Goal: Contribute content

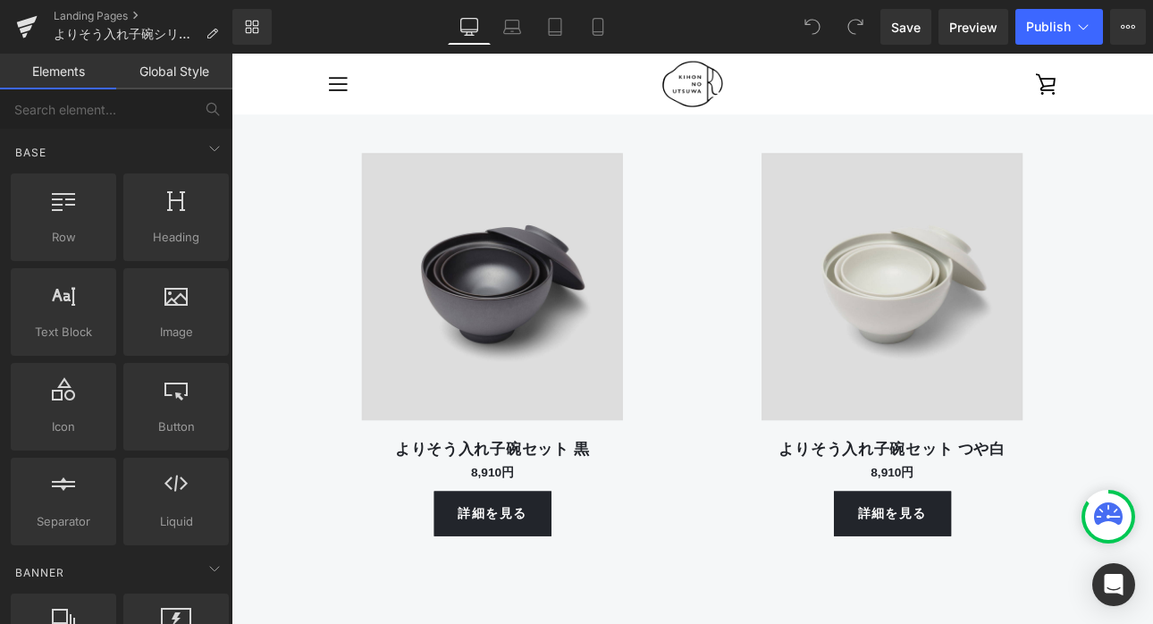
scroll to position [5949, 0]
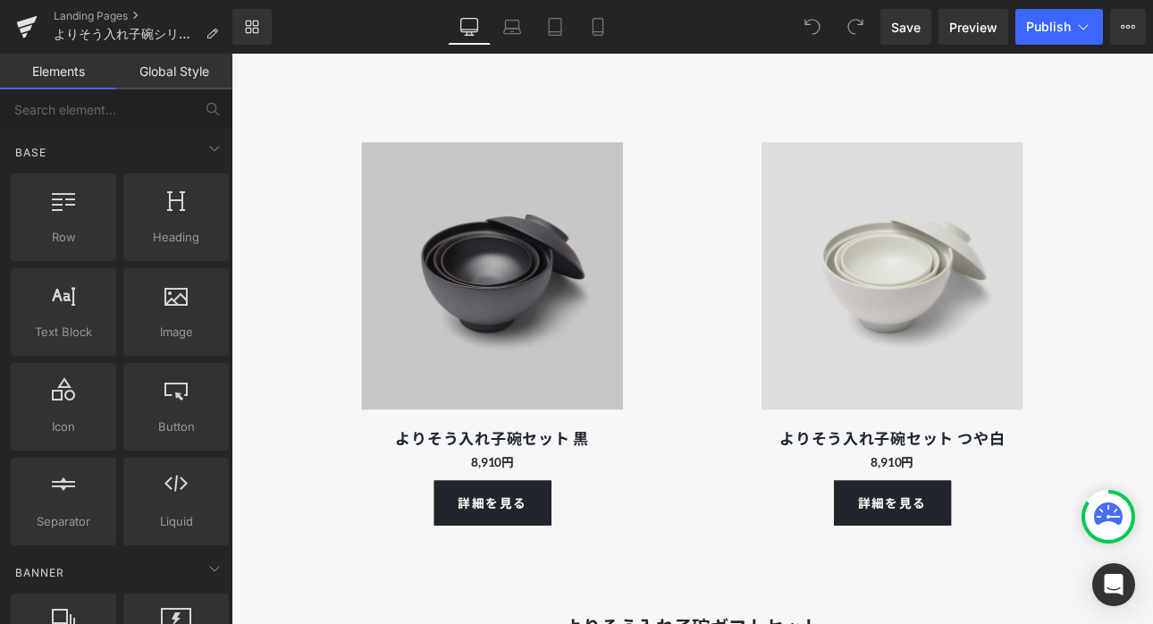
click at [468, 392] on img at bounding box center [537, 313] width 342 height 349
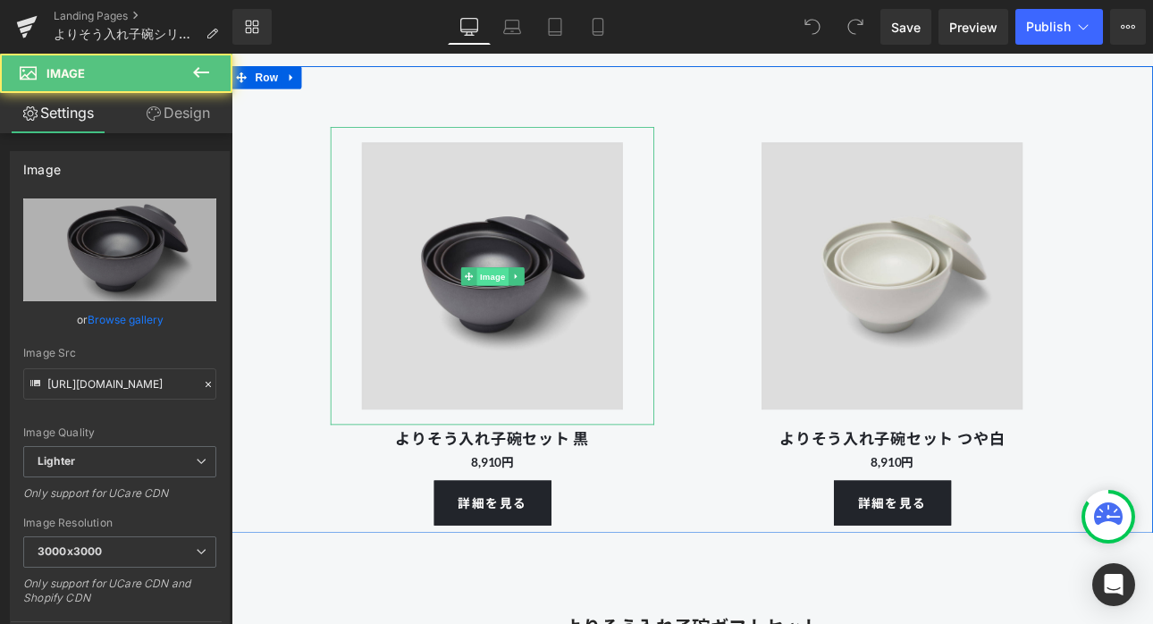
click at [529, 310] on span "Image" at bounding box center [538, 314] width 38 height 21
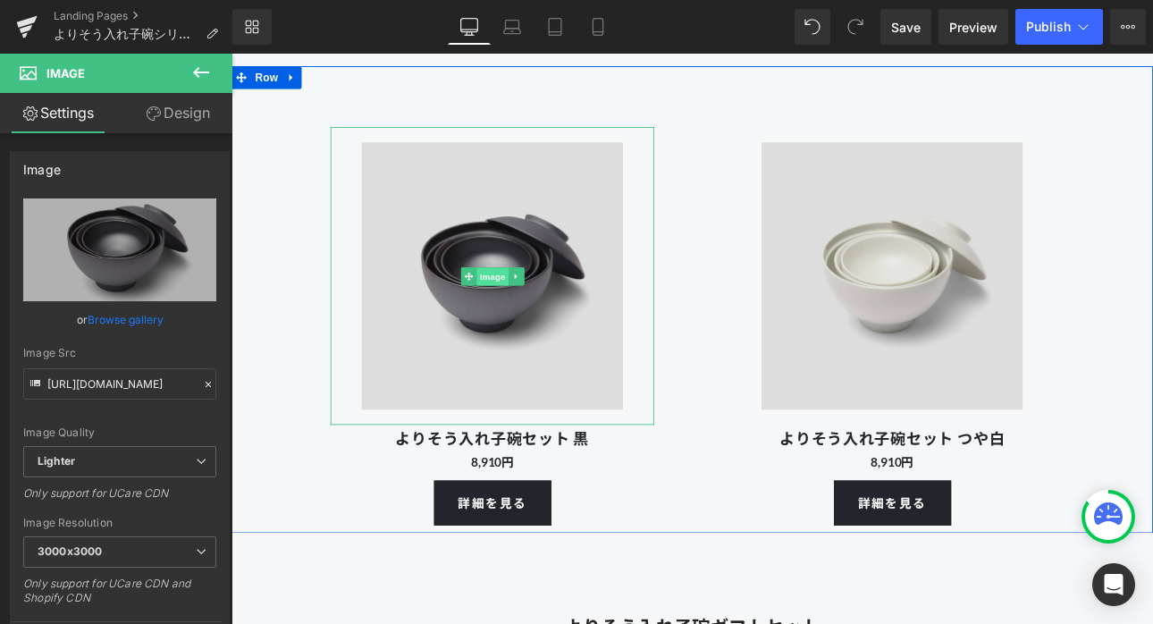
click at [533, 313] on span "Image" at bounding box center [538, 314] width 38 height 21
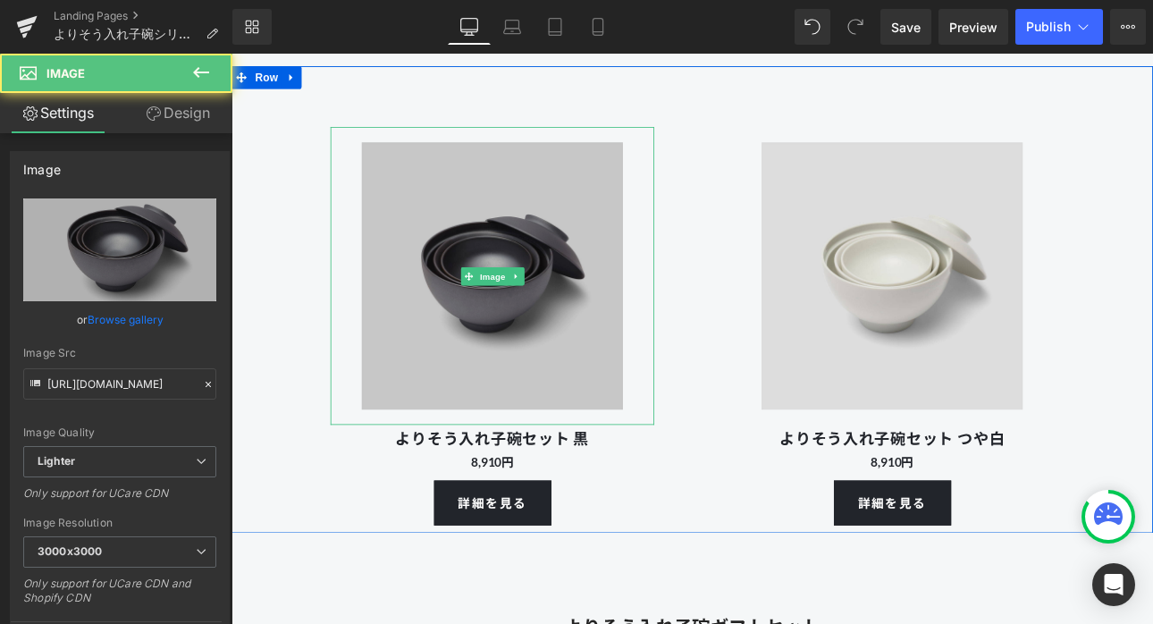
click at [523, 400] on img at bounding box center [537, 313] width 342 height 349
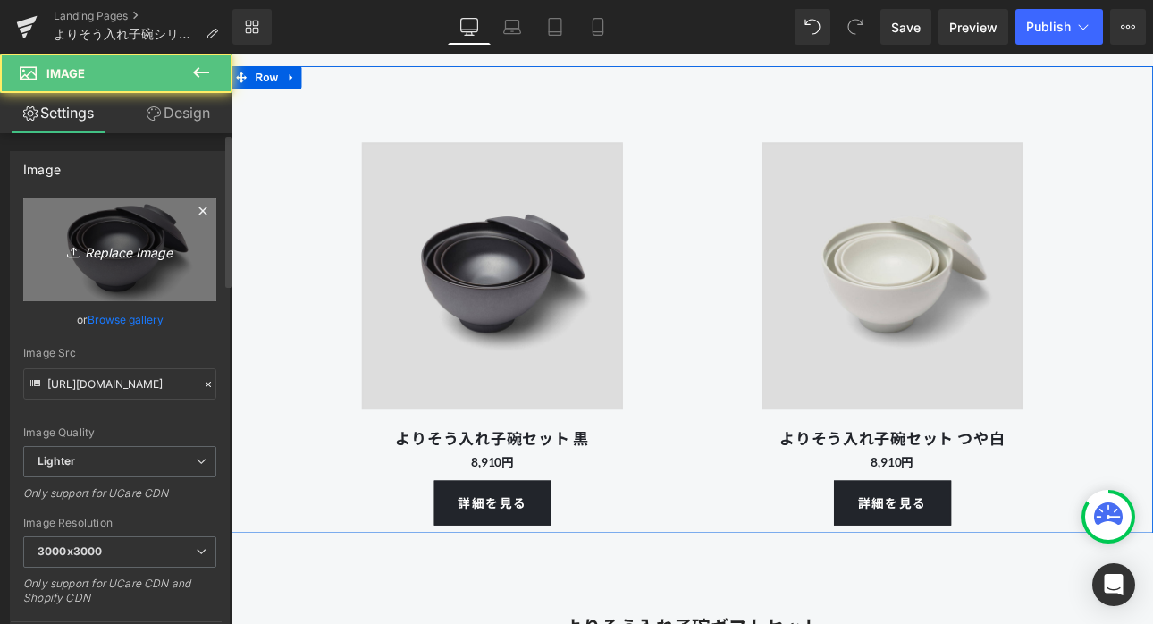
click at [145, 246] on icon "Replace Image" at bounding box center [119, 250] width 143 height 22
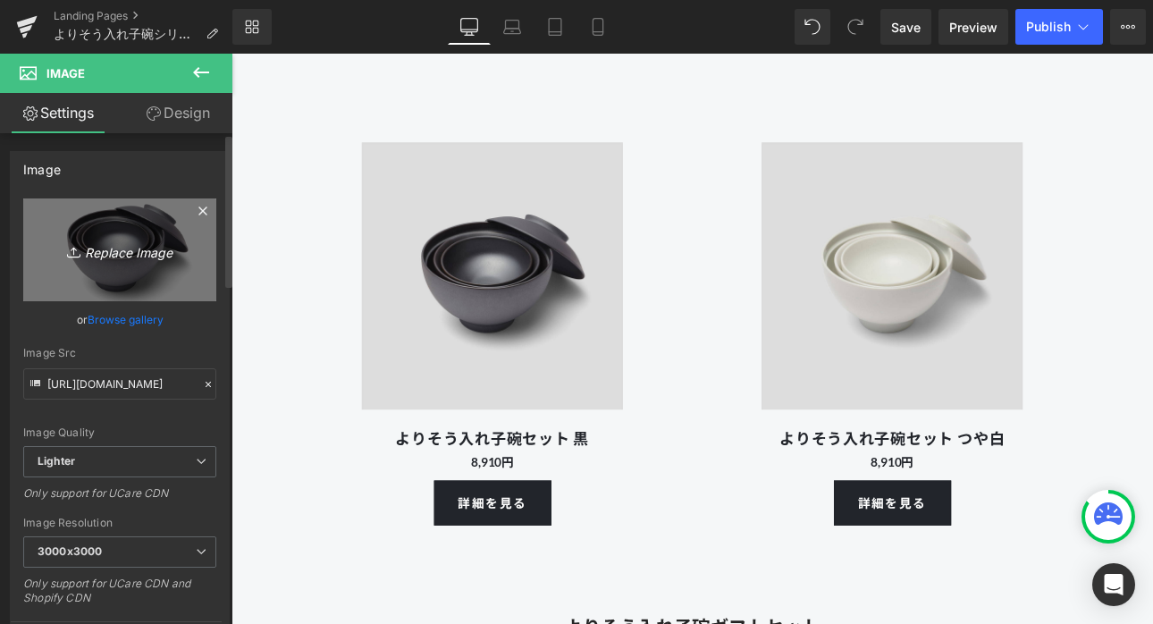
type input "C:\fakepath\250801_kihonutsuwa_103401 (2).jpg"
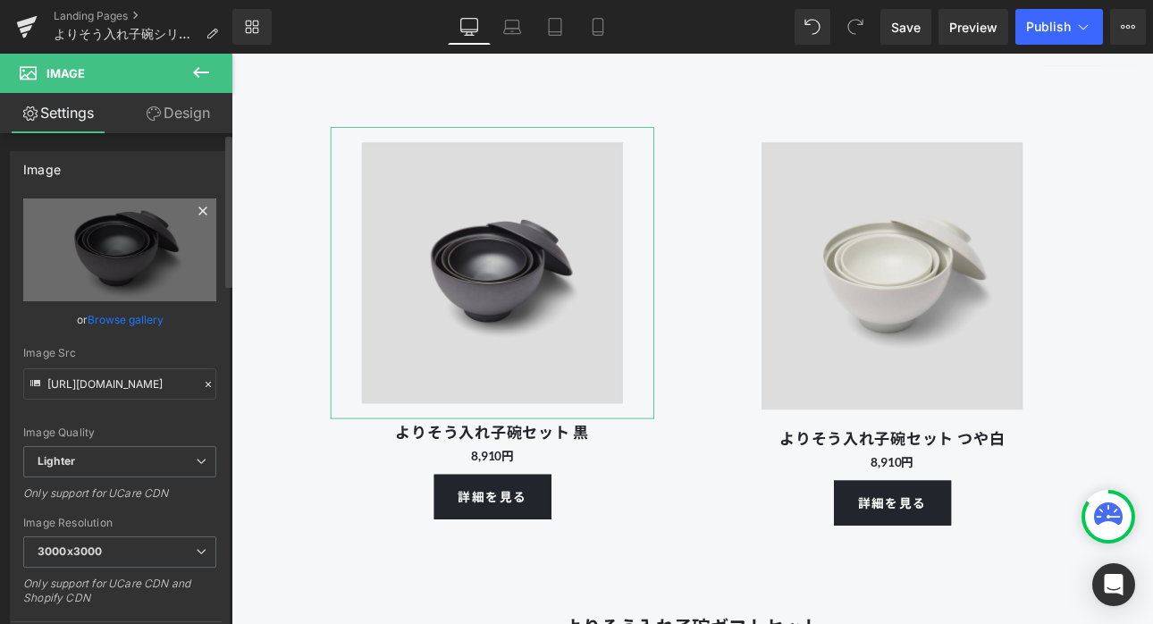
click at [192, 215] on icon at bounding box center [202, 210] width 21 height 21
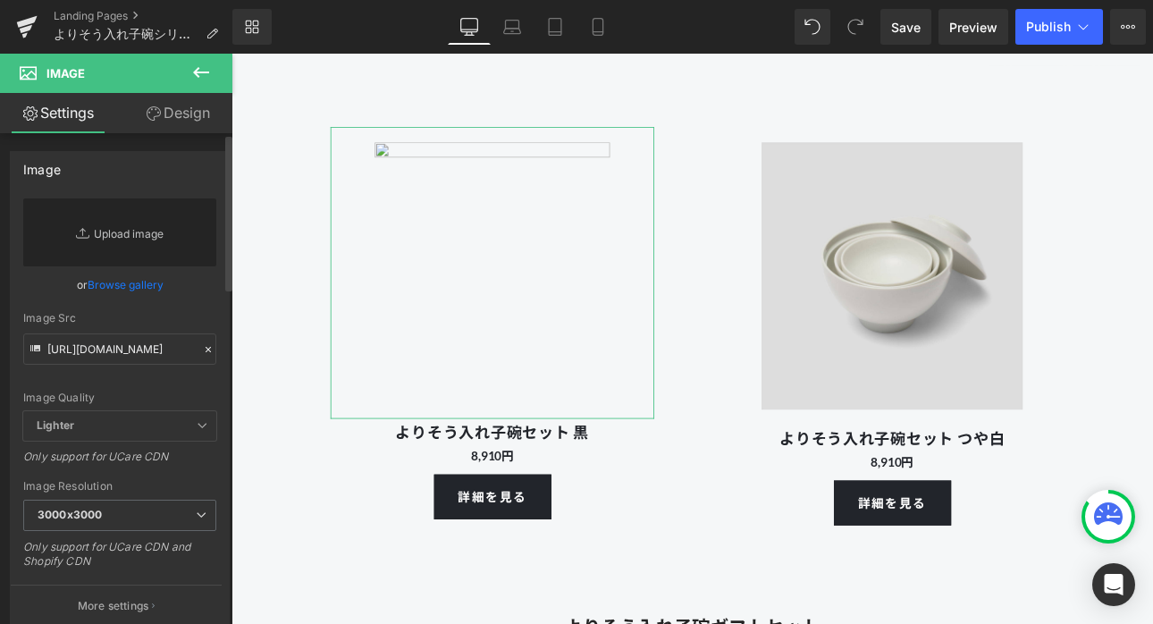
click at [137, 231] on link "Replace Image" at bounding box center [119, 232] width 193 height 68
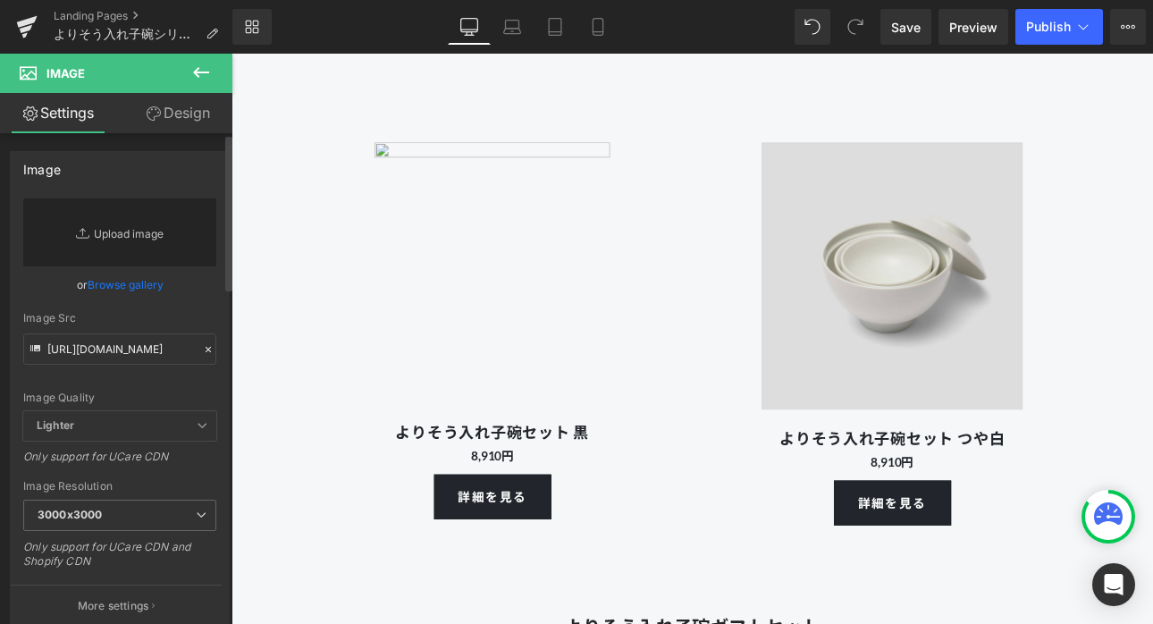
type input "C:\fakepath\250801_kihonutsuwa_103401.jpg"
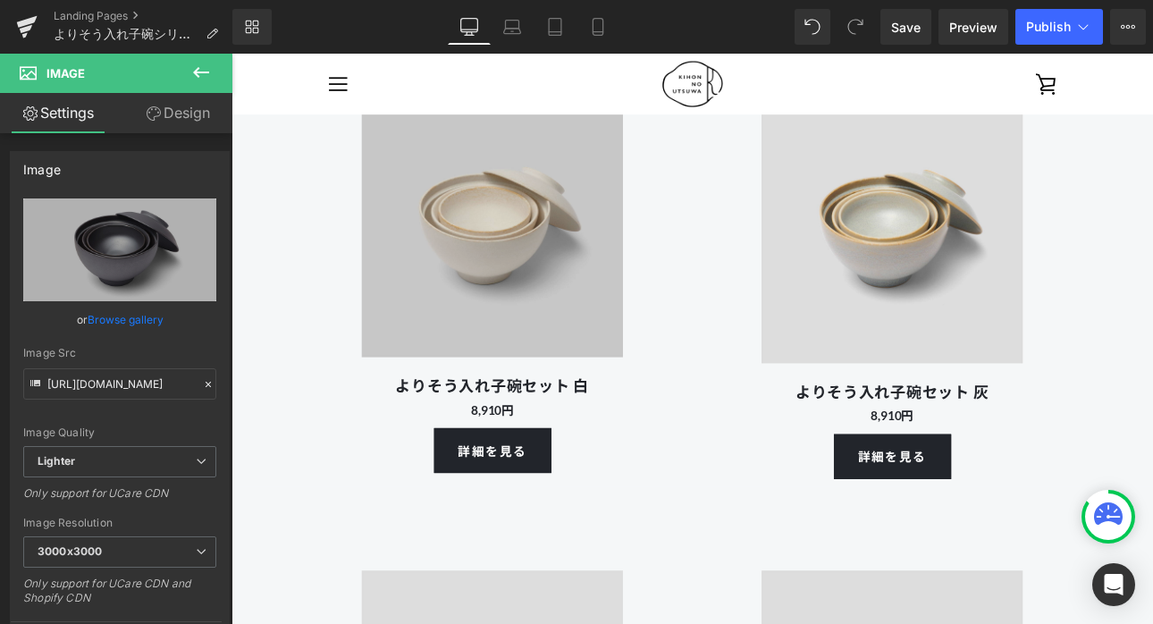
scroll to position [5419, 0]
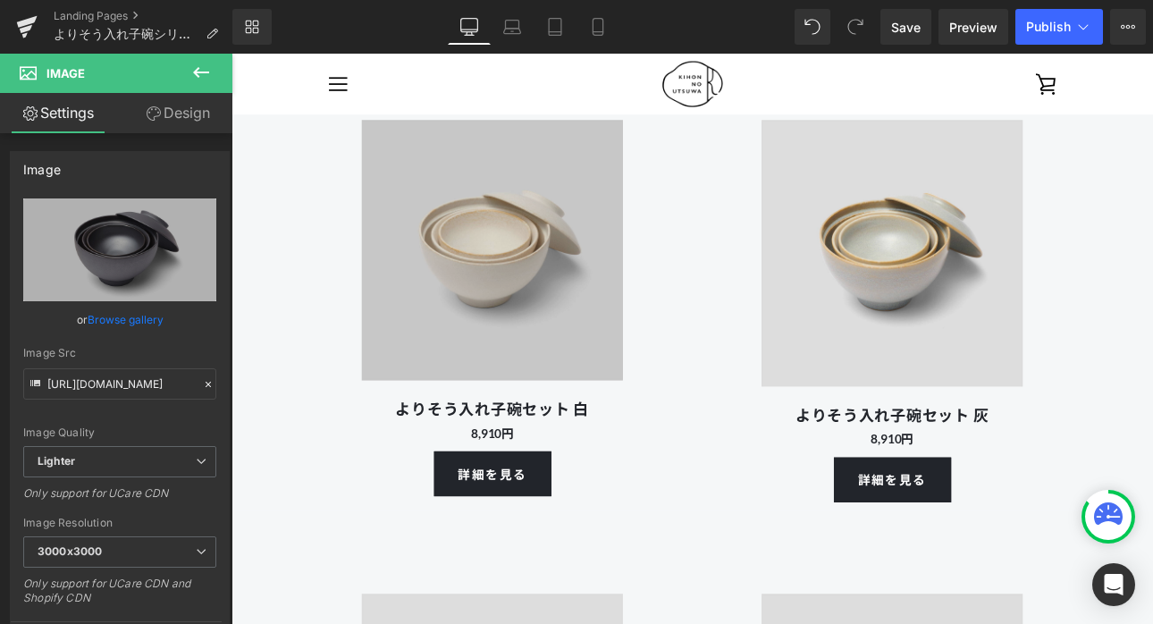
click at [543, 270] on img at bounding box center [537, 285] width 342 height 342
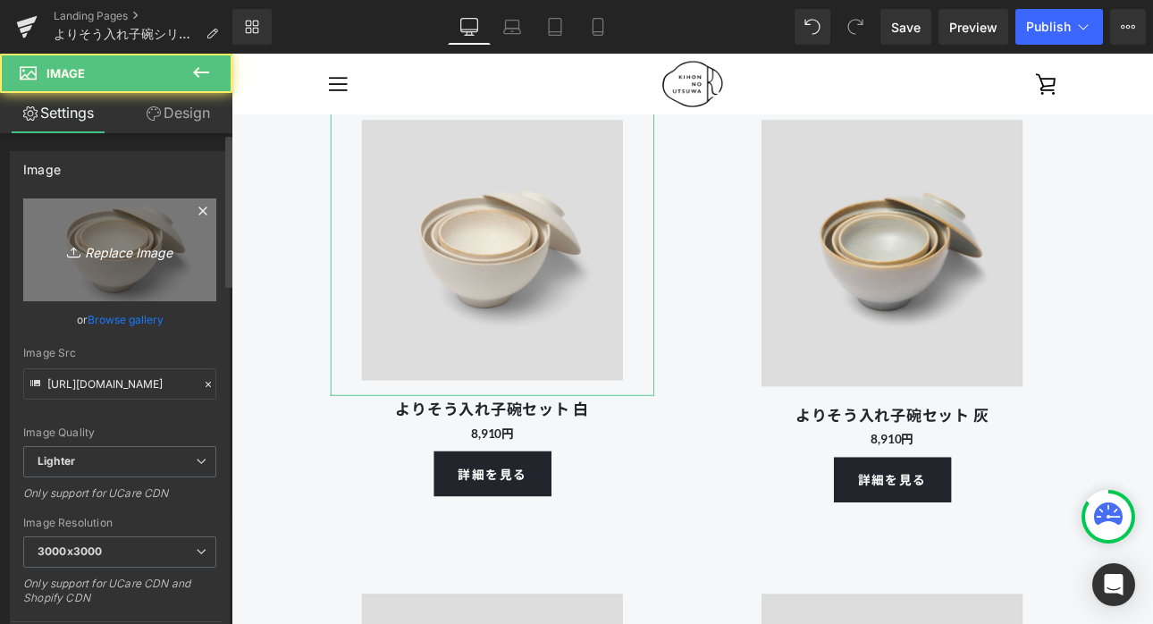
click at [149, 251] on icon "Replace Image" at bounding box center [119, 250] width 143 height 22
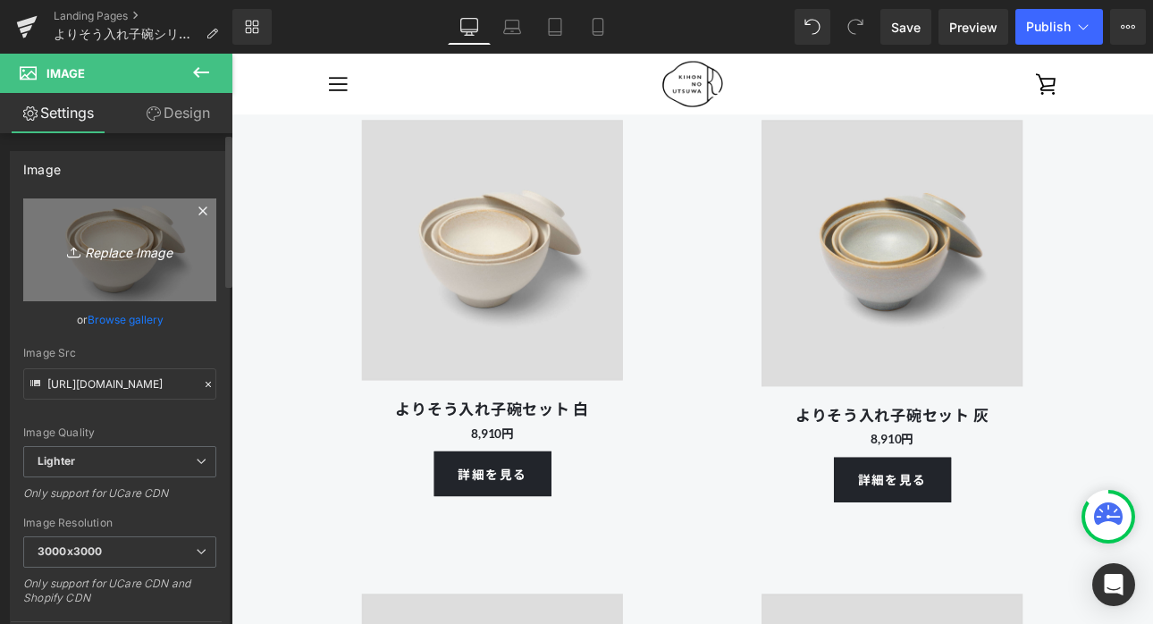
type input "C:\fakepath\250801_kihonutsuwa_103398.jpg"
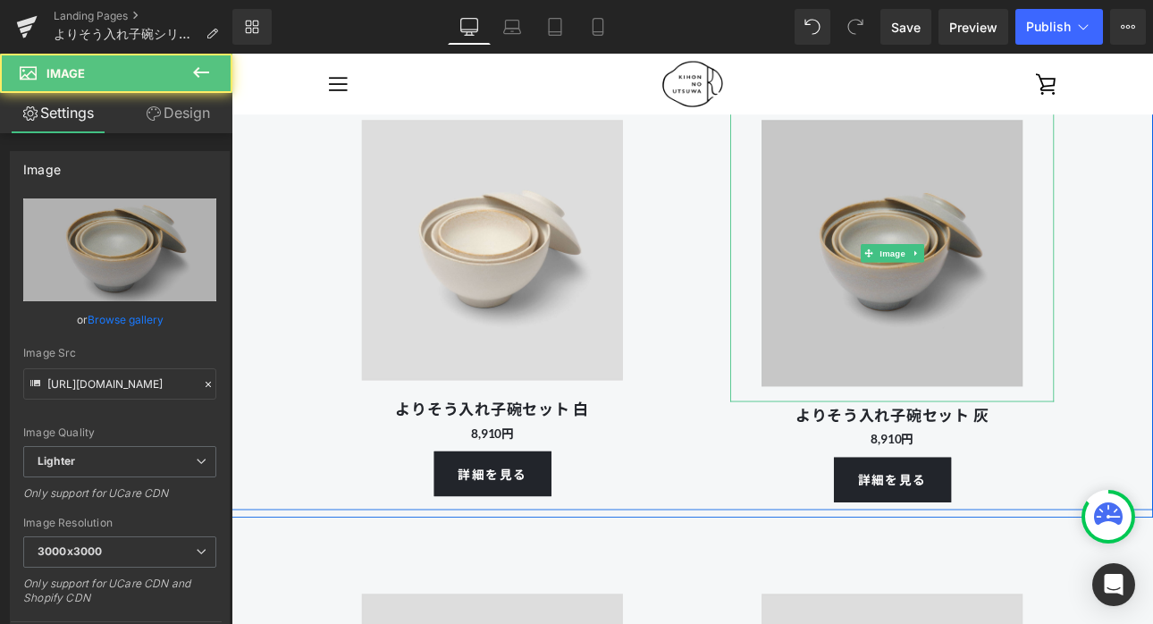
click at [963, 301] on img at bounding box center [1007, 288] width 342 height 349
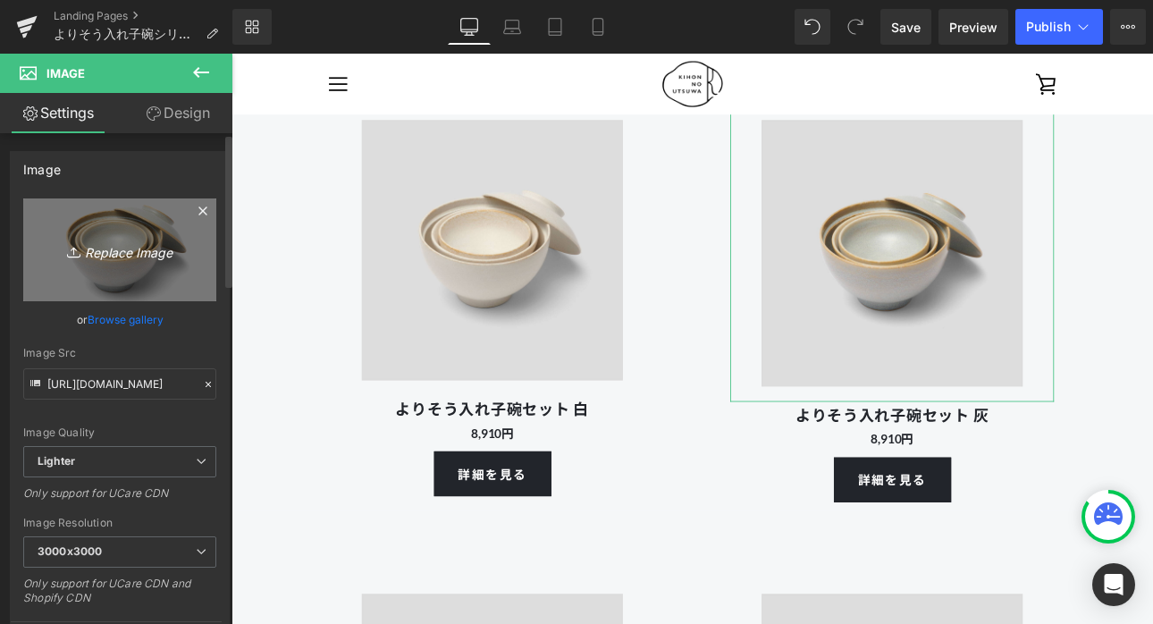
click at [154, 225] on link "Replace Image" at bounding box center [119, 249] width 193 height 103
type input "C:\fakepath\250801_kihonutsuwa_103399.jpg"
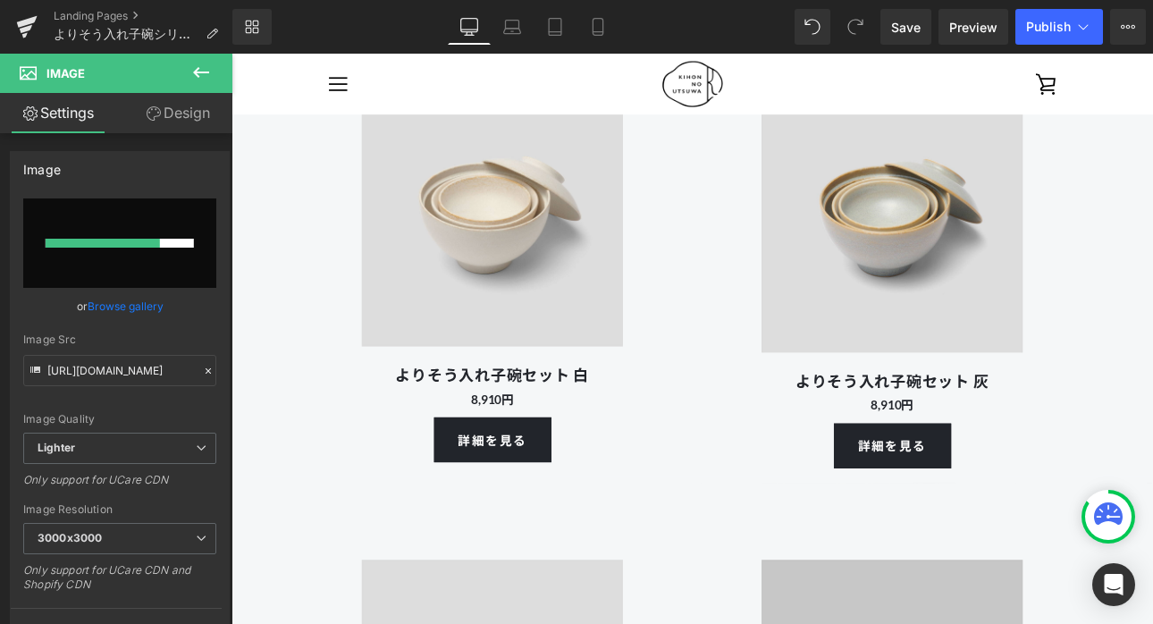
scroll to position [5424, 0]
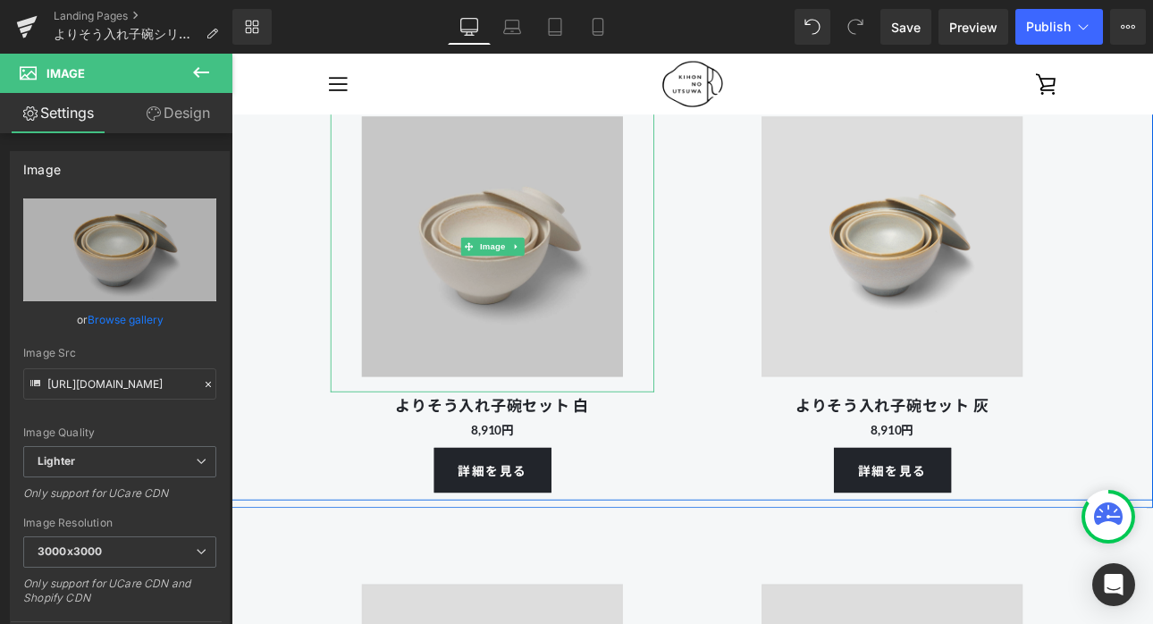
click at [502, 296] on img at bounding box center [537, 280] width 342 height 342
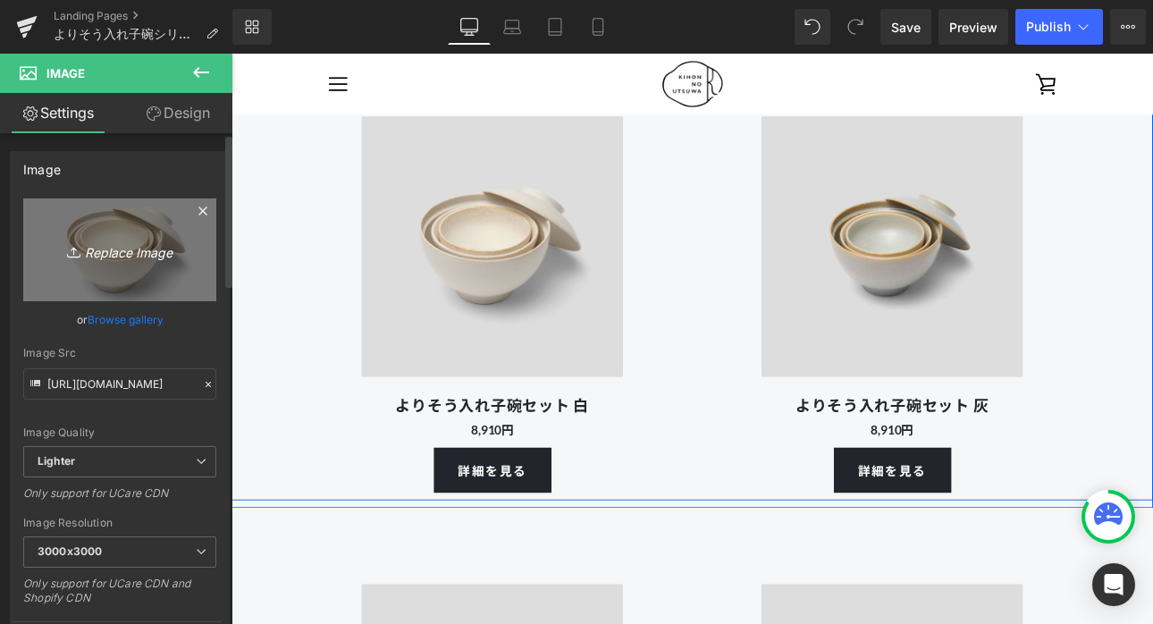
click at [180, 257] on icon "Replace Image" at bounding box center [119, 250] width 143 height 22
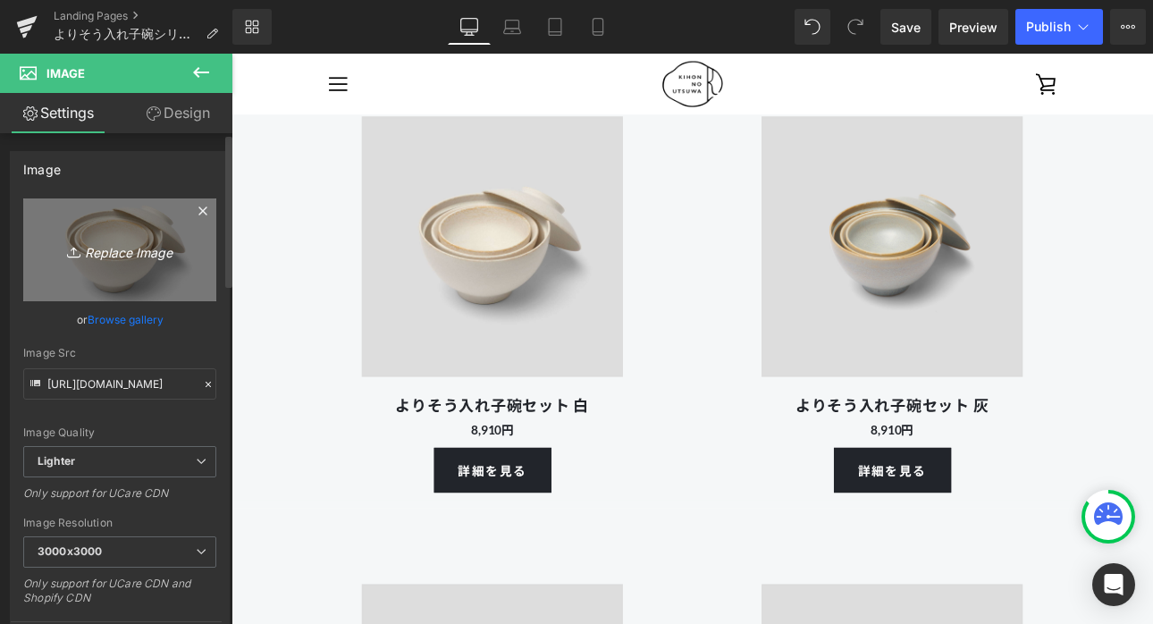
type input "C:\fakepath\250801_kihonutsuwa_103400.jpg"
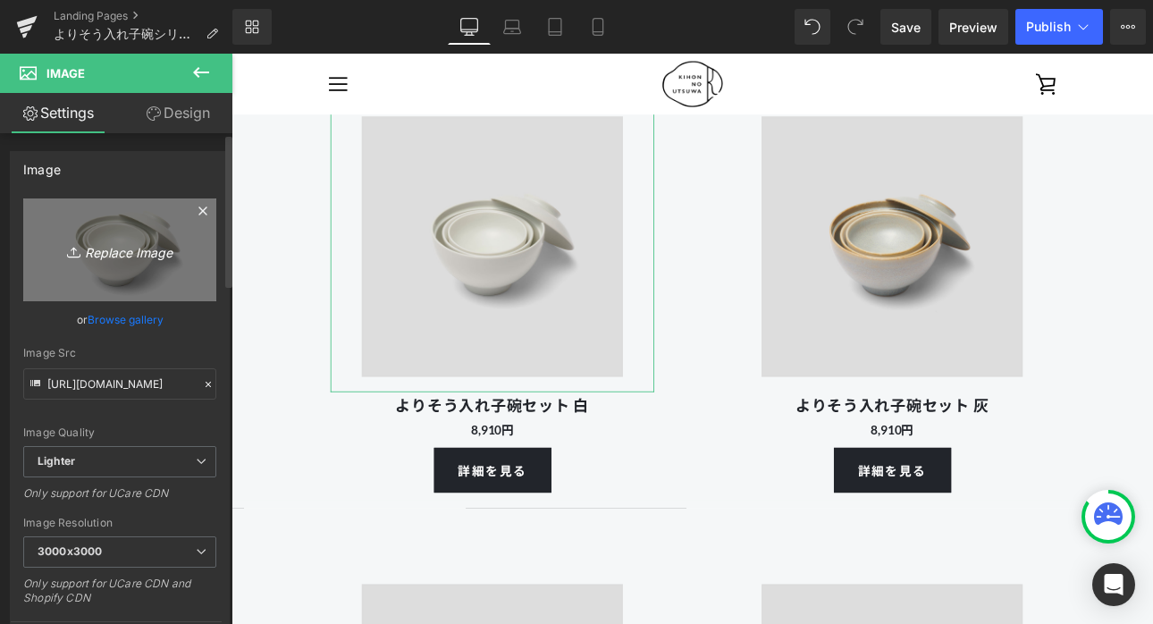
click at [154, 206] on link "Replace Image" at bounding box center [119, 249] width 193 height 103
type input "C:\fakepath\250801_kihonutsuwa_103398.jpg"
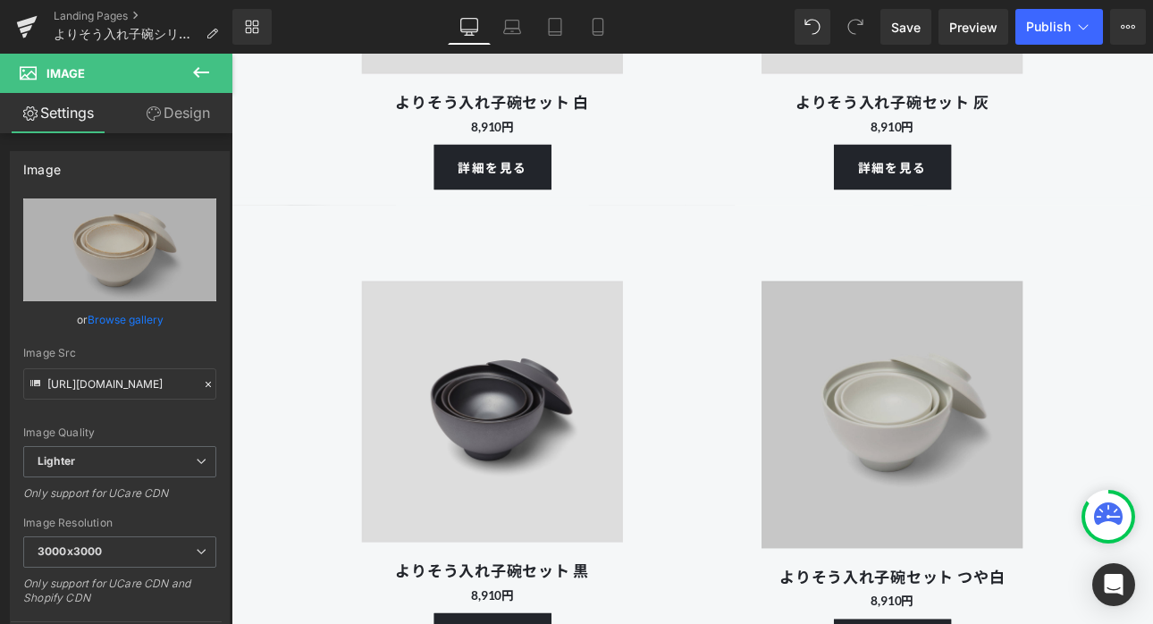
scroll to position [5801, 0]
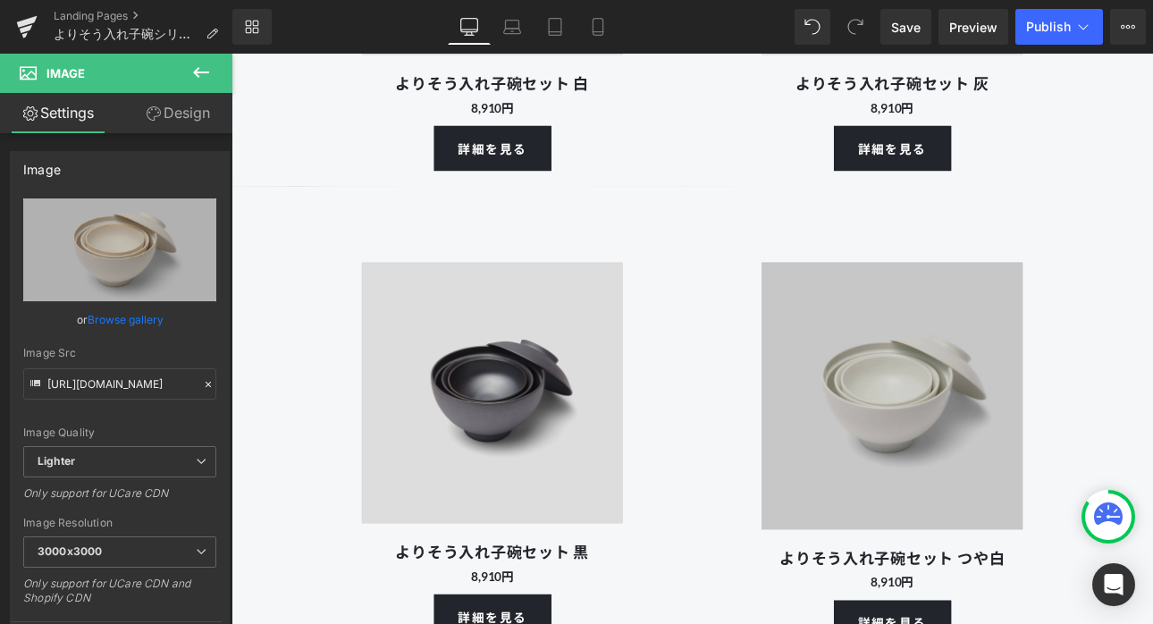
click at [922, 463] on img at bounding box center [1007, 455] width 342 height 349
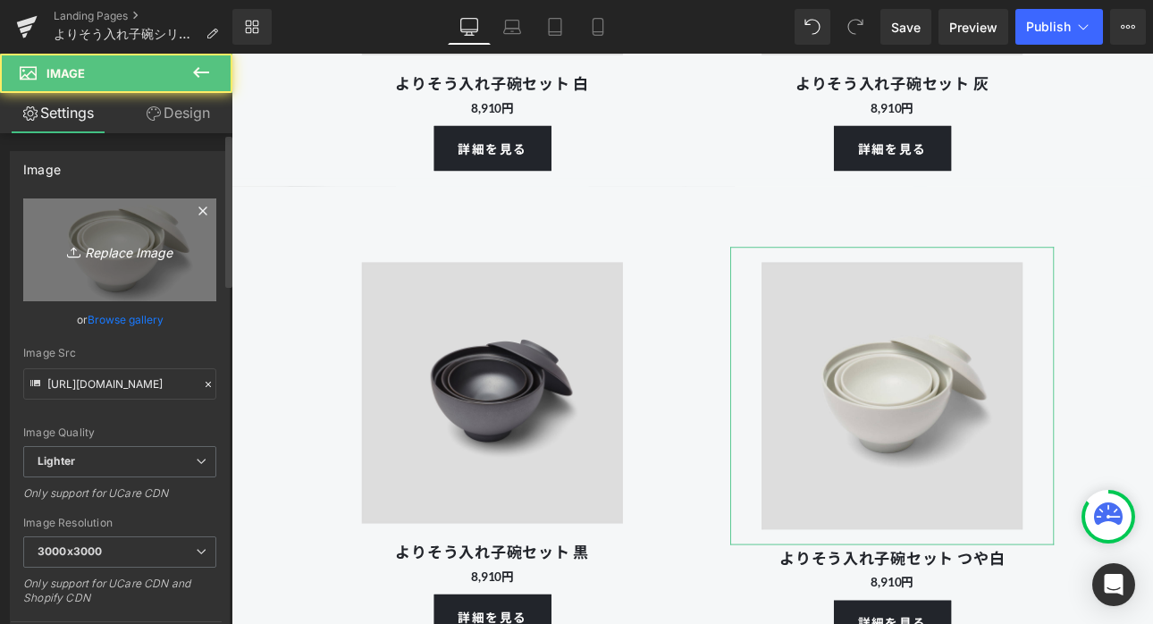
click at [131, 251] on icon "Replace Image" at bounding box center [119, 250] width 143 height 22
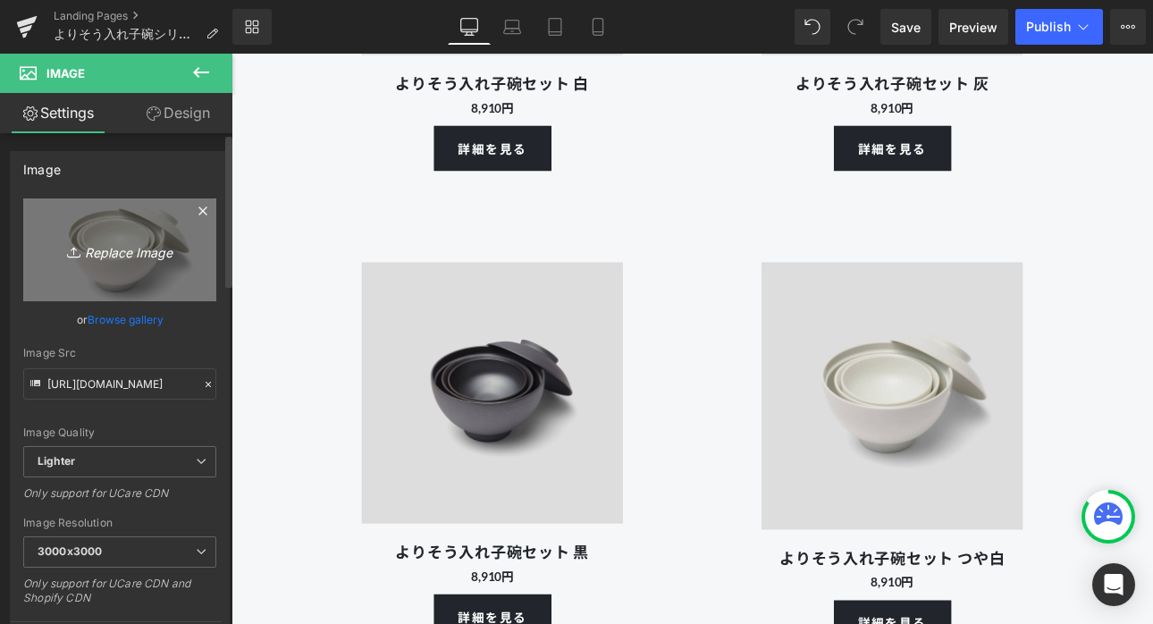
type input "C:\fakepath\250801_kihonutsuwa_103400.jpg"
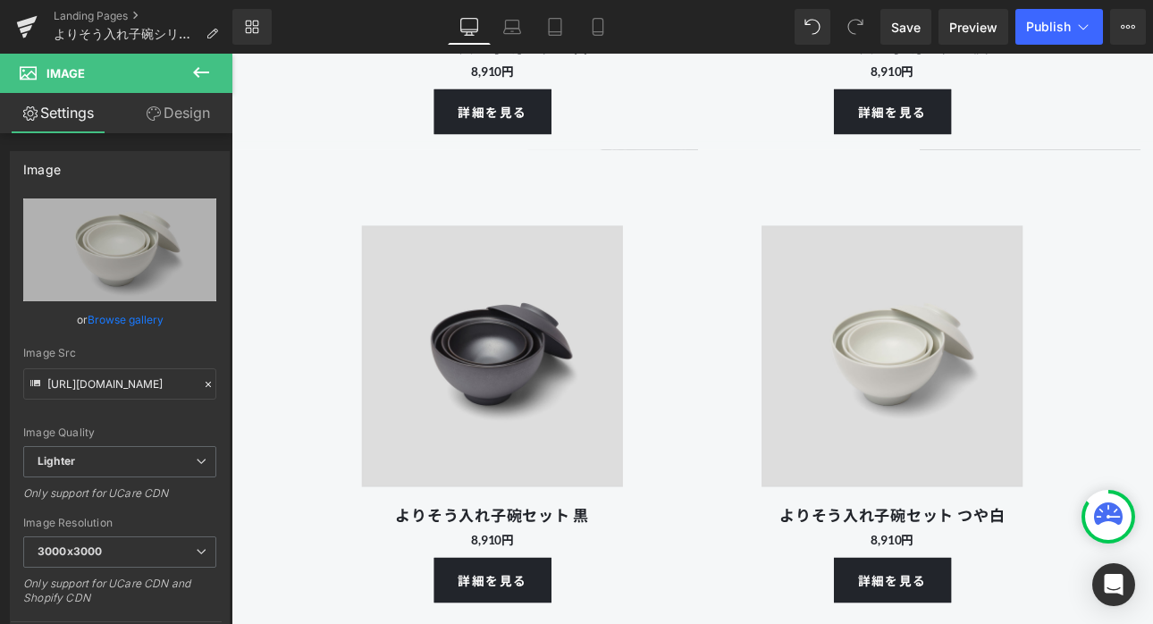
scroll to position [5845, 0]
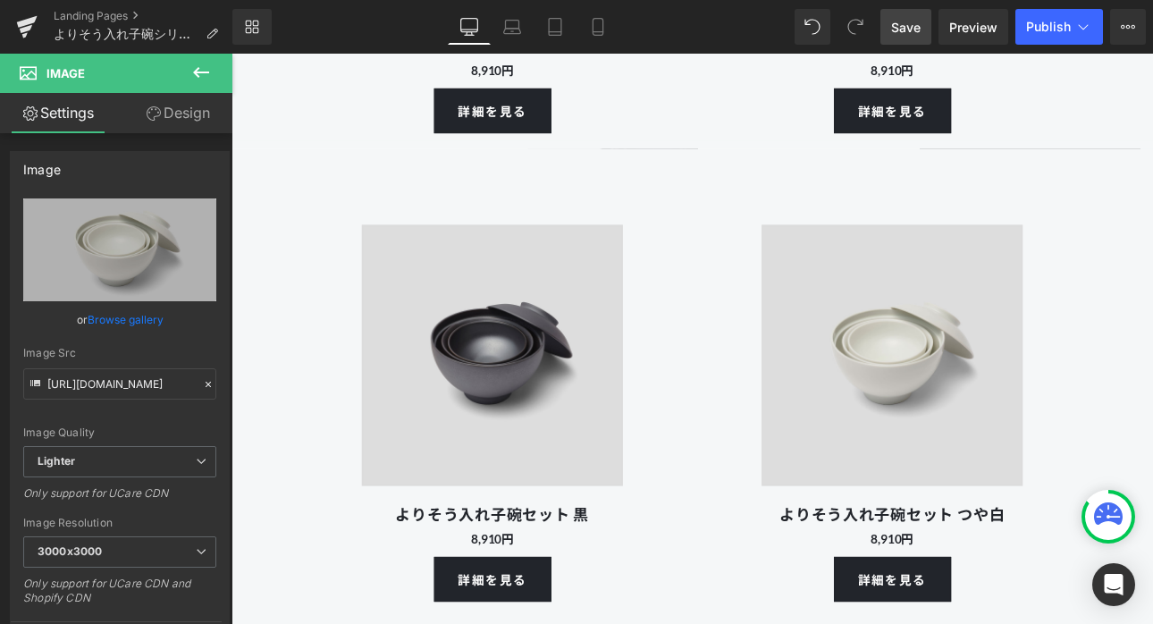
click at [903, 23] on span "Save" at bounding box center [905, 27] width 29 height 19
click at [897, 35] on span "Save" at bounding box center [905, 27] width 29 height 19
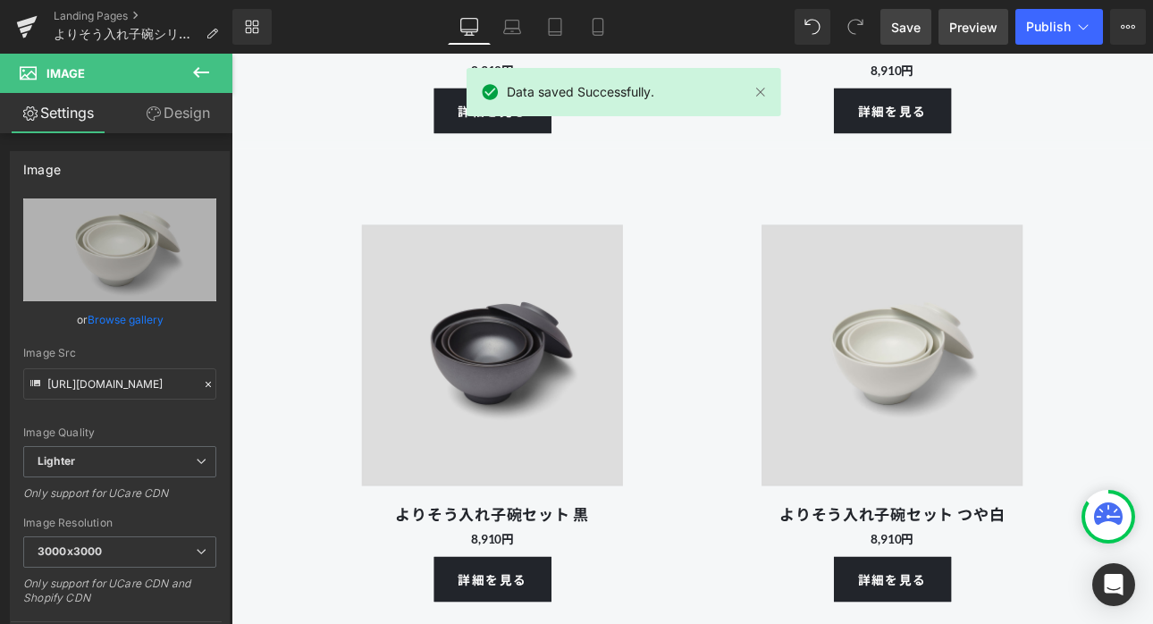
click at [954, 31] on span "Preview" at bounding box center [973, 27] width 48 height 19
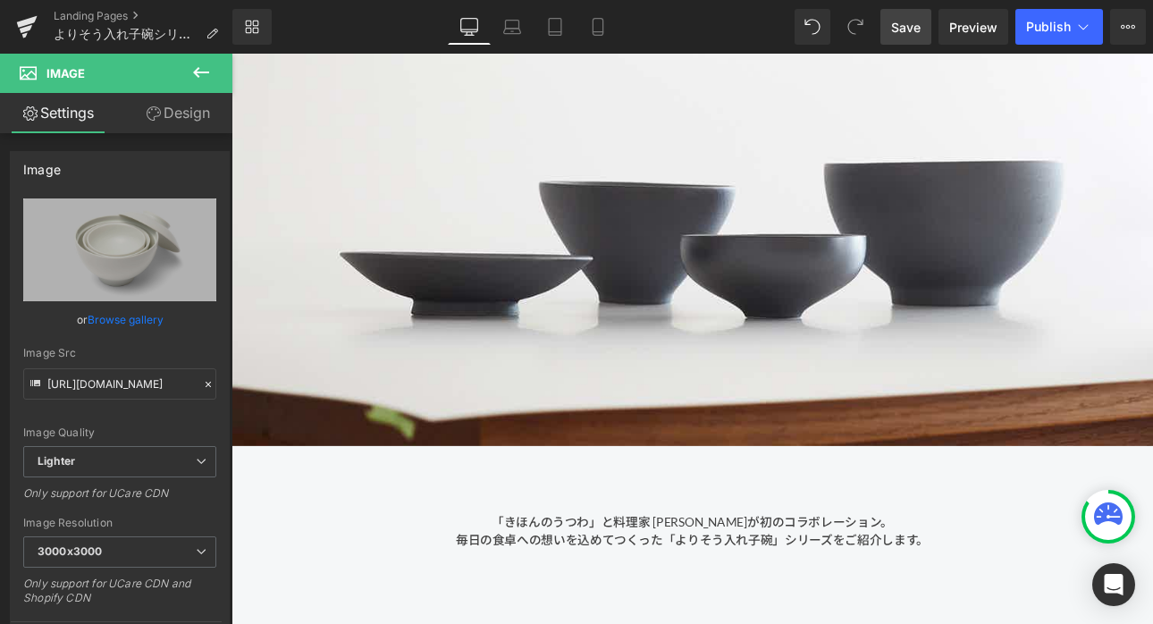
scroll to position [5071, 0]
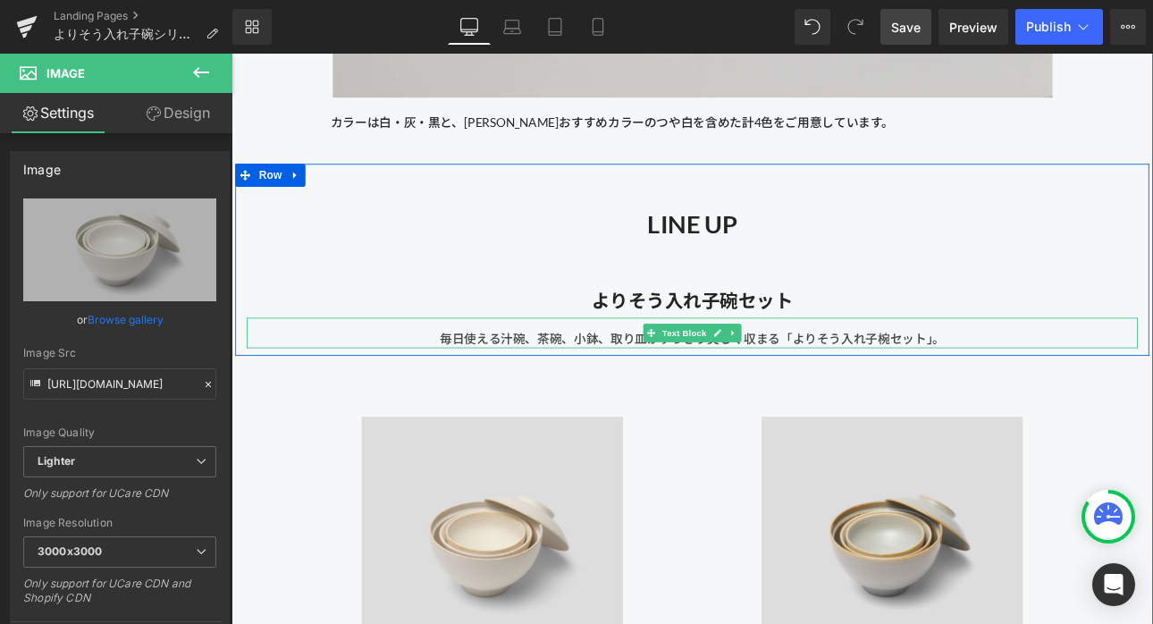
click at [1040, 390] on div "毎日使える汁碗、茶碗、小鉢、取り皿がすっきり美しく収まる「よりそう入れ子椀セット」。" at bounding box center [772, 382] width 1046 height 36
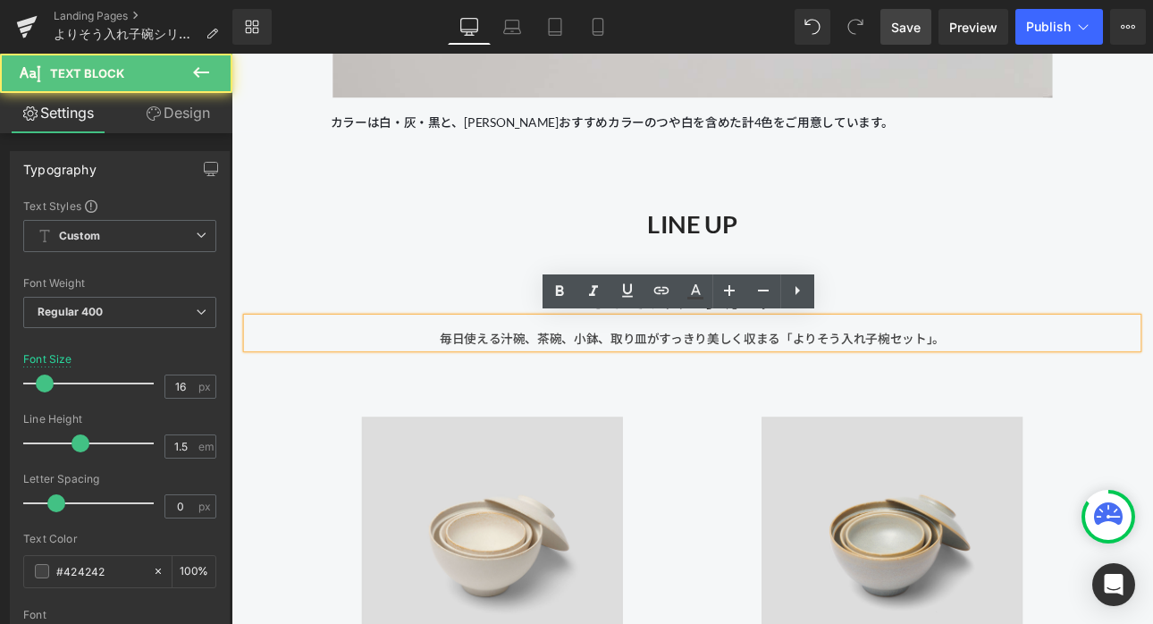
click at [1003, 387] on div "毎日使える汁碗、茶碗、小鉢、取り皿がすっきり美しく収まる「よりそう入れ子椀セット」。" at bounding box center [772, 382] width 1046 height 36
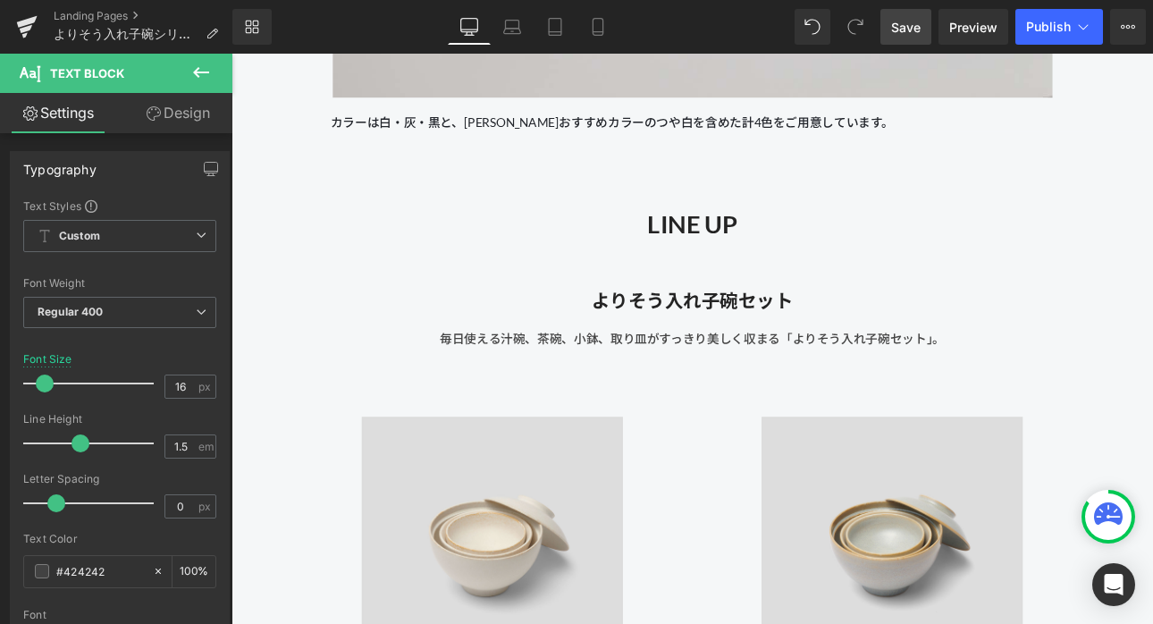
click at [910, 23] on span "Save" at bounding box center [905, 27] width 29 height 19
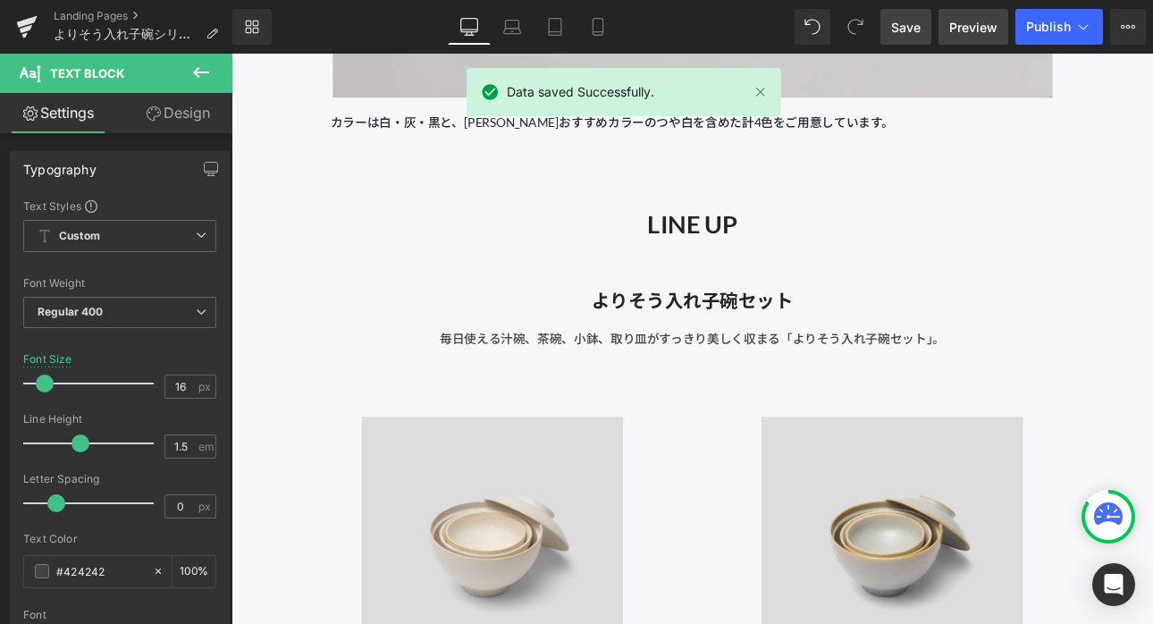
click at [959, 31] on span "Preview" at bounding box center [973, 27] width 48 height 19
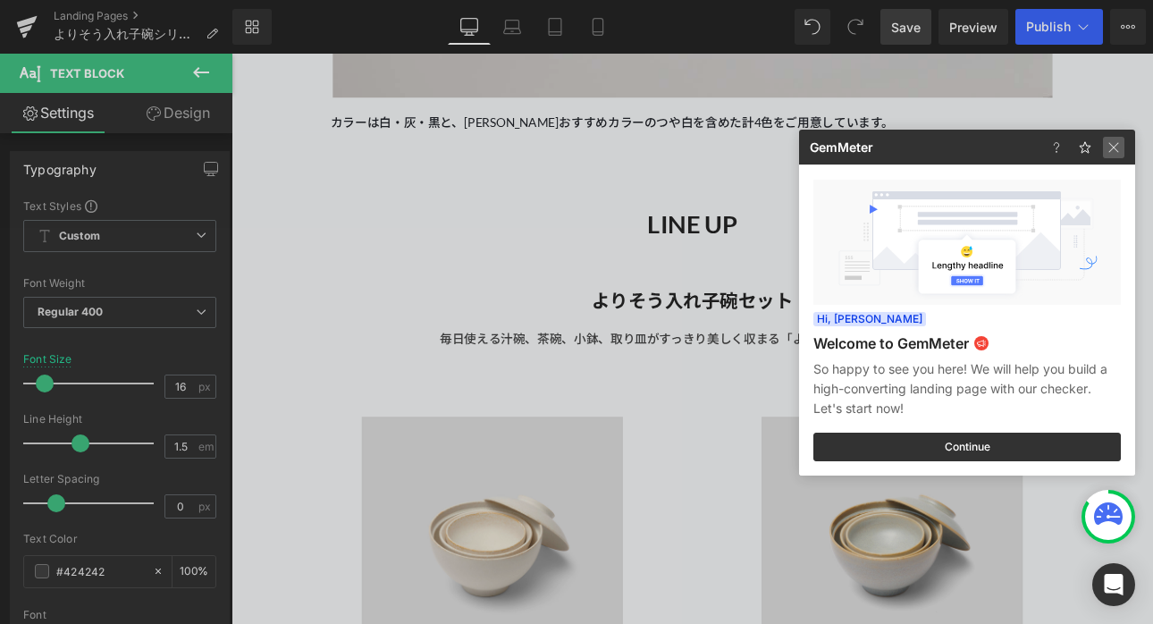
click at [0, 0] on img at bounding box center [0, 0] width 0 height 0
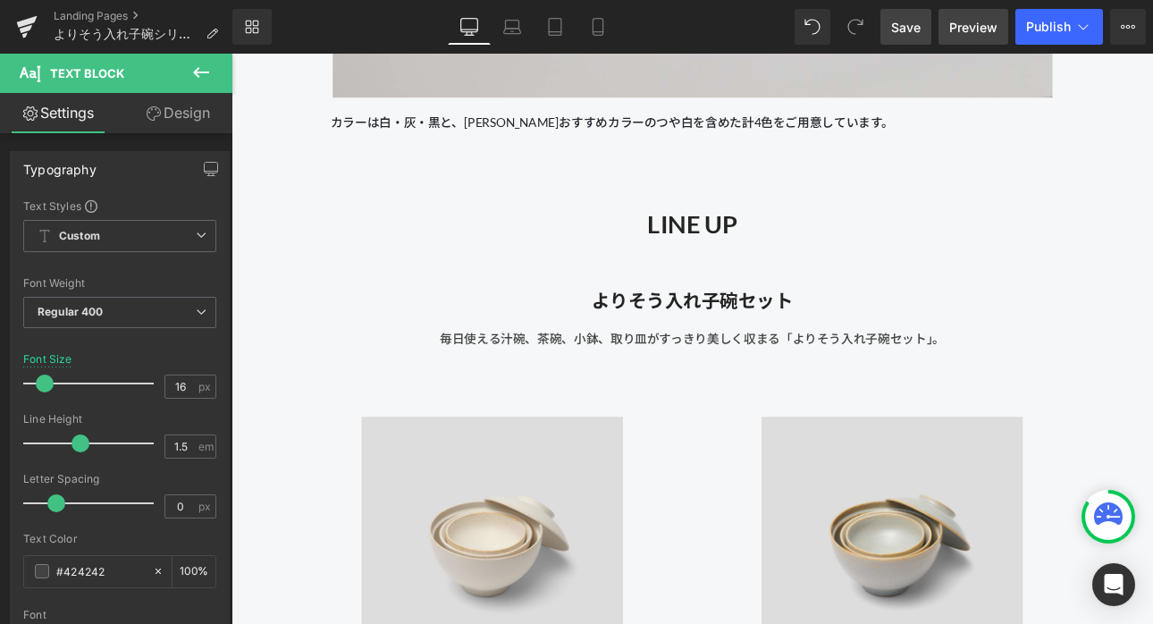
click at [987, 25] on span "Preview" at bounding box center [973, 27] width 48 height 19
